Goal: Navigation & Orientation: Find specific page/section

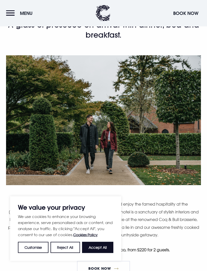
scroll to position [118, 0]
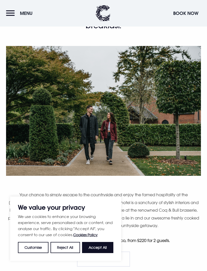
click at [15, 12] on button "Menu" at bounding box center [20, 13] width 29 height 11
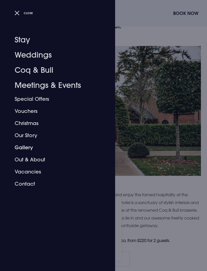
click at [22, 146] on link "Gallery" at bounding box center [55, 147] width 80 height 12
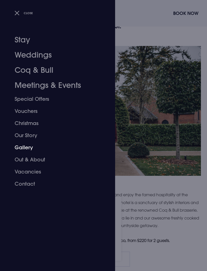
scroll to position [135, 0]
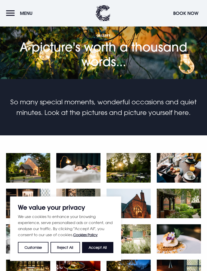
click at [103, 249] on button "Accept All" at bounding box center [97, 247] width 31 height 11
checkbox input "true"
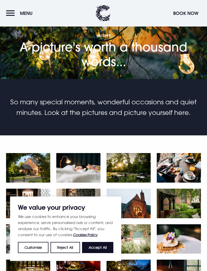
checkbox input "true"
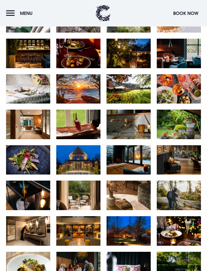
scroll to position [219, 0]
